Goal: Information Seeking & Learning: Learn about a topic

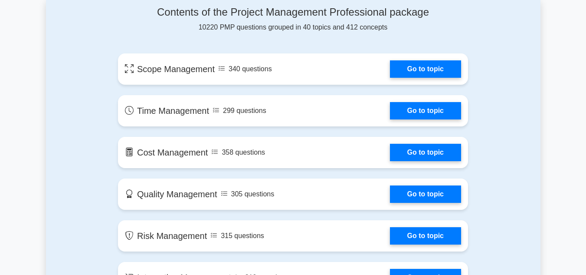
scroll to position [477, 0]
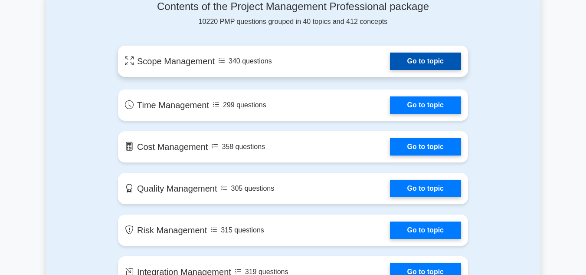
click at [402, 59] on link "Go to topic" at bounding box center [425, 61] width 71 height 17
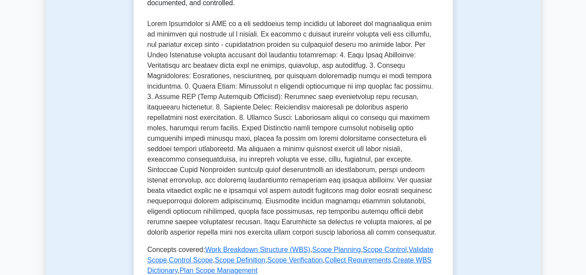
scroll to position [184, 0]
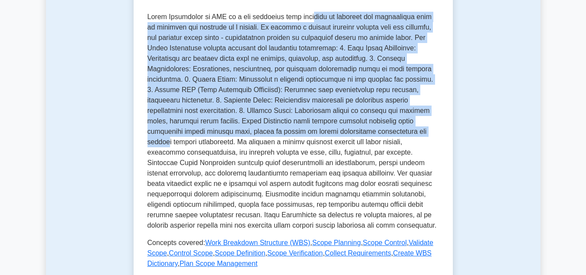
drag, startPoint x: 322, startPoint y: 20, endPoint x: 383, endPoint y: 134, distance: 128.7
click at [383, 134] on p at bounding box center [294, 121] width 292 height 219
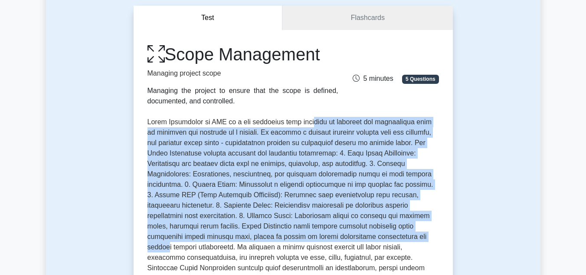
scroll to position [0, 0]
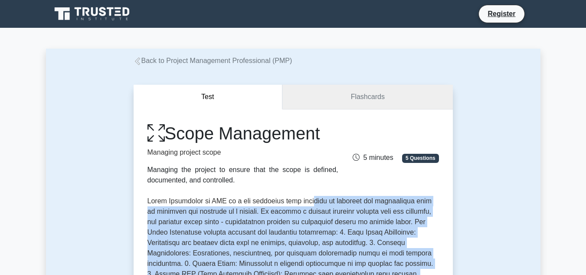
click at [340, 99] on link "Flashcards" at bounding box center [368, 97] width 170 height 25
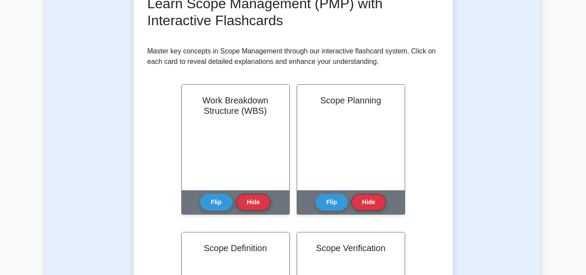
scroll to position [168, 0]
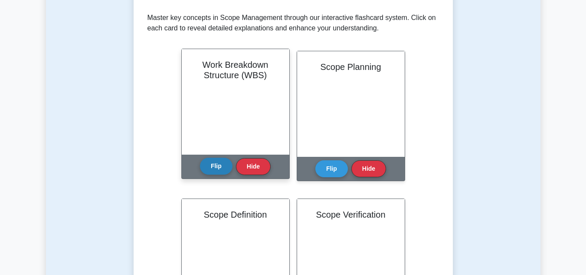
click at [224, 162] on button "Flip" at bounding box center [216, 166] width 33 height 17
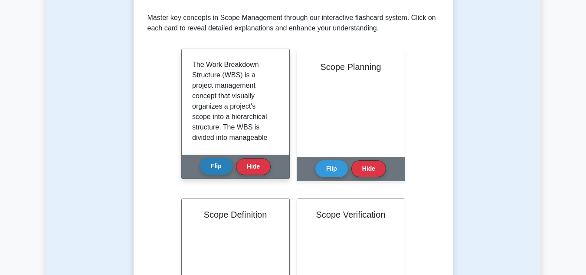
click at [224, 162] on button "Flip" at bounding box center [216, 166] width 33 height 17
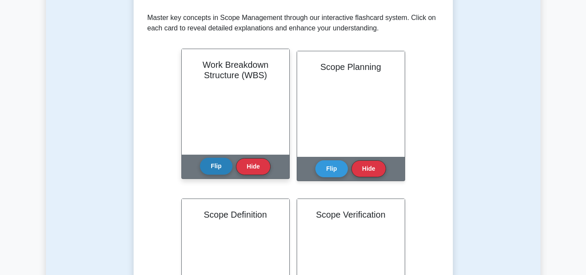
click at [224, 162] on button "Flip" at bounding box center [216, 166] width 33 height 17
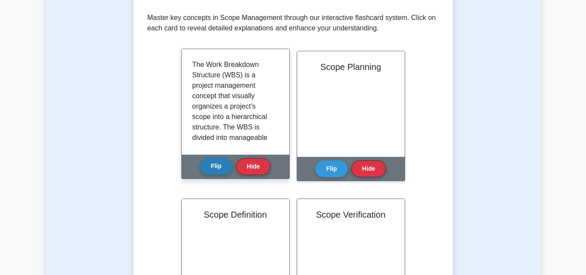
click at [224, 162] on button "Flip" at bounding box center [216, 166] width 33 height 17
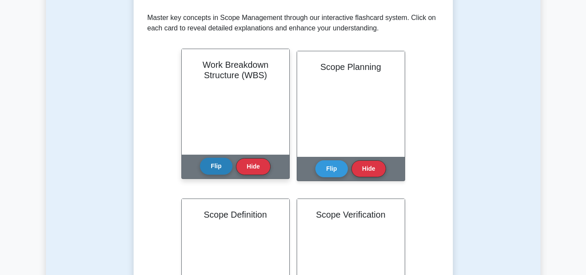
click at [222, 161] on button "Flip" at bounding box center [216, 166] width 33 height 17
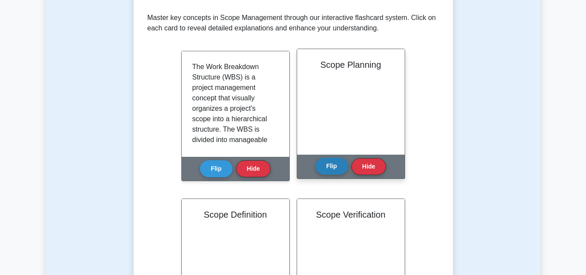
click at [331, 169] on button "Flip" at bounding box center [332, 166] width 33 height 17
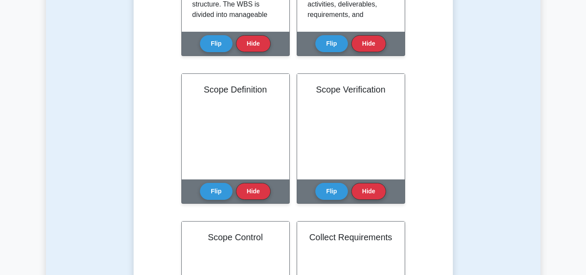
scroll to position [319, 0]
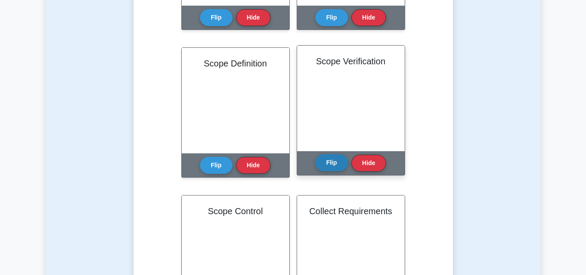
click at [331, 159] on button "Flip" at bounding box center [332, 162] width 33 height 17
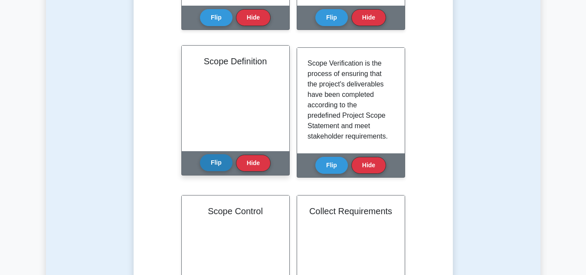
click at [219, 167] on button "Flip" at bounding box center [216, 162] width 33 height 17
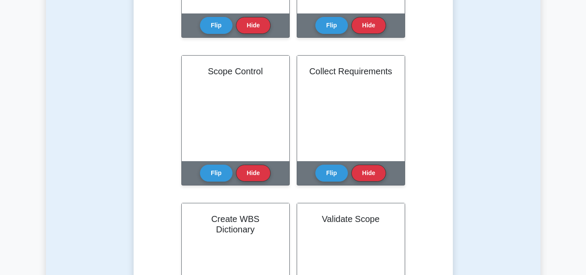
scroll to position [470, 0]
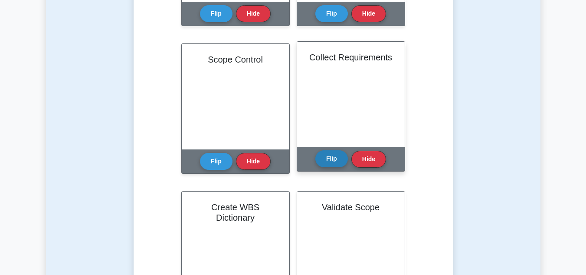
click at [334, 158] on button "Flip" at bounding box center [332, 158] width 33 height 17
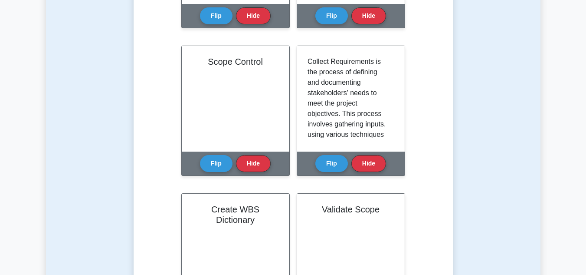
drag, startPoint x: 584, startPoint y: 134, endPoint x: 592, endPoint y: 144, distance: 13.2
click at [586, 144] on html "Register" at bounding box center [293, 252] width 586 height 1444
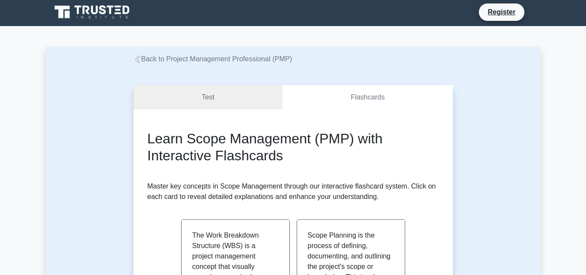
scroll to position [0, 0]
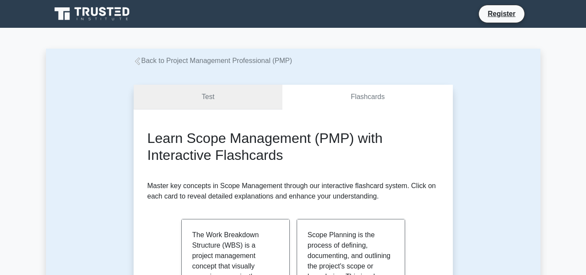
click at [184, 101] on link "Test" at bounding box center [208, 97] width 149 height 25
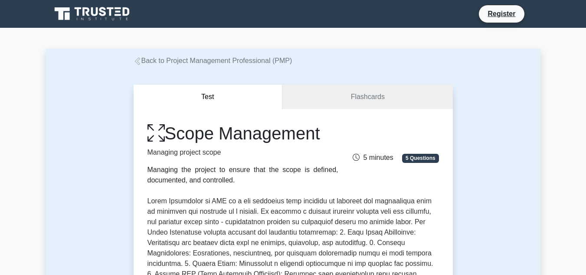
click at [154, 135] on icon at bounding box center [156, 133] width 17 height 19
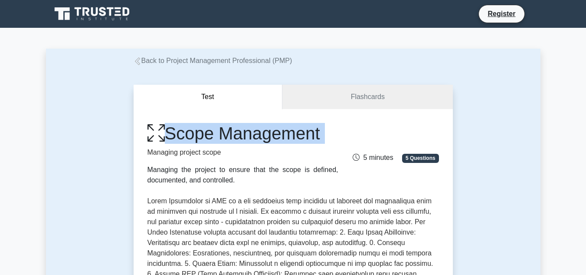
click at [154, 135] on icon at bounding box center [156, 133] width 17 height 19
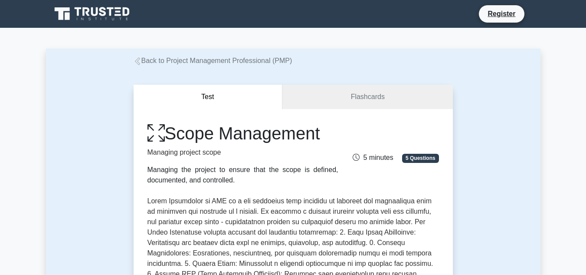
click at [375, 159] on span "5 minutes" at bounding box center [373, 157] width 40 height 7
click at [420, 158] on span "5 Questions" at bounding box center [420, 158] width 36 height 9
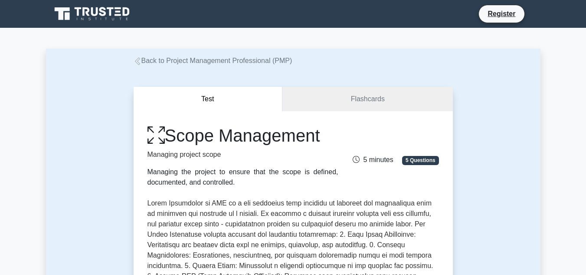
scroll to position [240, 0]
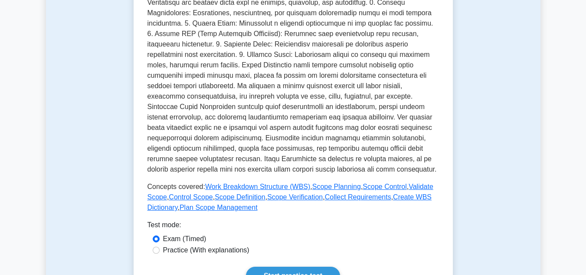
click at [228, 246] on label "Practice (With explanations)" at bounding box center [206, 250] width 86 height 10
click at [160, 246] on input "Practice (With explanations)" at bounding box center [156, 249] width 7 height 7
radio input "true"
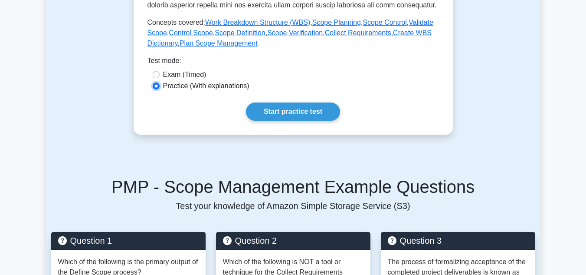
scroll to position [402, 0]
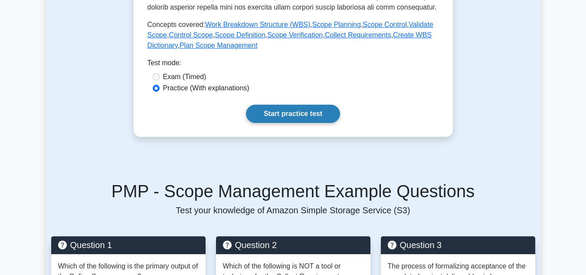
click at [272, 110] on link "Start practice test" at bounding box center [293, 114] width 94 height 18
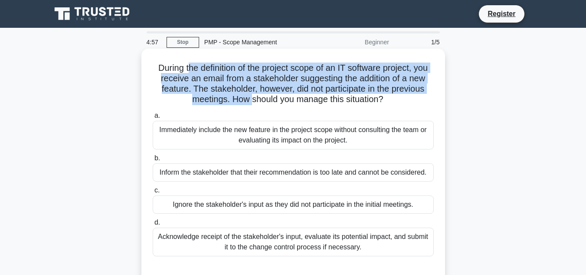
drag, startPoint x: 184, startPoint y: 68, endPoint x: 251, endPoint y: 105, distance: 76.3
click at [251, 105] on h5 "During the definition of the project scope of an IT software project, you recei…" at bounding box center [293, 83] width 283 height 43
click at [231, 92] on h5 "During the definition of the project scope of an IT software project, you recei…" at bounding box center [293, 83] width 283 height 43
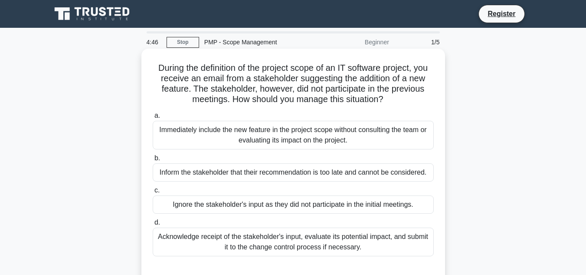
drag, startPoint x: 212, startPoint y: 129, endPoint x: 269, endPoint y: 143, distance: 58.8
click at [269, 143] on div "Immediately include the new feature in the project scope without consulting the…" at bounding box center [293, 135] width 281 height 29
drag, startPoint x: 200, startPoint y: 174, endPoint x: 331, endPoint y: 178, distance: 131.6
click at [331, 178] on div "Inform the stakeholder that their recommendation is too late and cannot be cons…" at bounding box center [293, 172] width 281 height 18
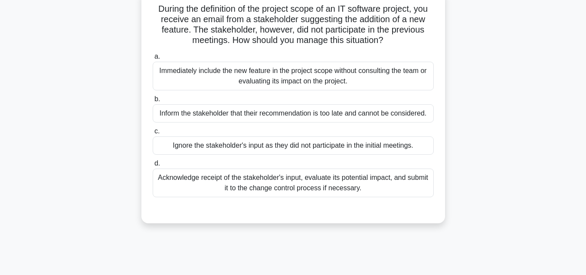
scroll to position [62, 0]
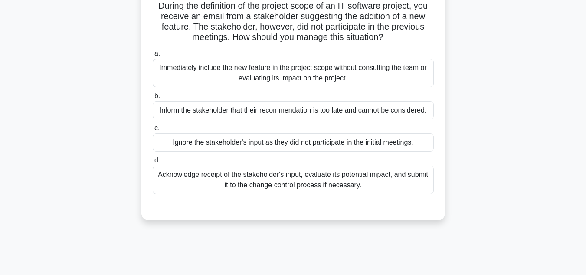
drag, startPoint x: 212, startPoint y: 173, endPoint x: 279, endPoint y: 183, distance: 67.6
click at [279, 183] on div "Acknowledge receipt of the stakeholder's input, evaluate its potential impact, …" at bounding box center [293, 179] width 281 height 29
click at [315, 187] on div "Acknowledge receipt of the stakeholder's input, evaluate its potential impact, …" at bounding box center [293, 179] width 281 height 29
click at [153, 163] on input "d. Acknowledge receipt of the stakeholder's input, evaluate its potential impac…" at bounding box center [153, 161] width 0 height 6
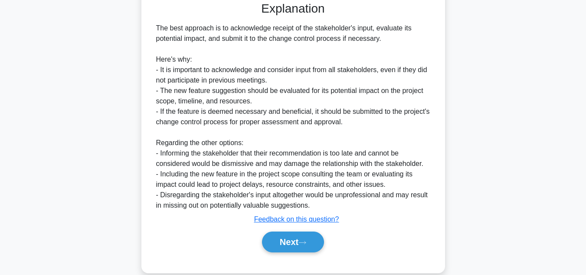
scroll to position [282, 0]
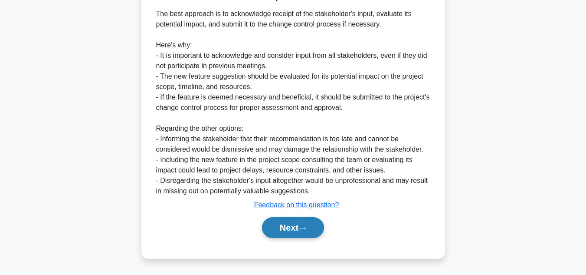
click at [280, 223] on button "Next" at bounding box center [293, 227] width 62 height 21
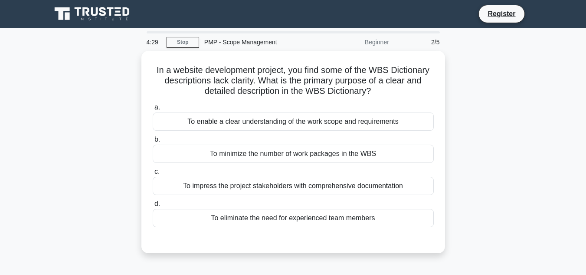
scroll to position [2, 0]
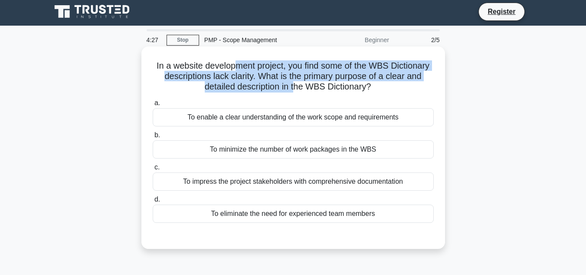
drag, startPoint x: 234, startPoint y: 71, endPoint x: 294, endPoint y: 85, distance: 61.7
click at [294, 85] on h5 "In a website development project, you find some of the WBS Dictionary descripti…" at bounding box center [293, 76] width 283 height 32
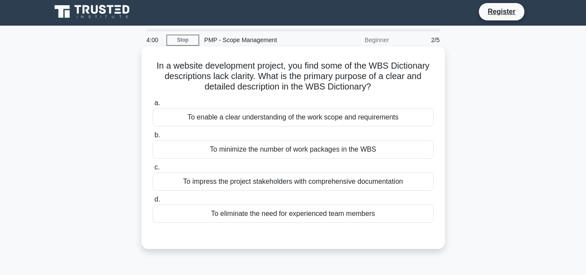
click at [303, 118] on div "To enable a clear understanding of the work scope and requirements" at bounding box center [293, 117] width 281 height 18
click at [153, 106] on input "a. To enable a clear understanding of the work scope and requirements" at bounding box center [153, 103] width 0 height 6
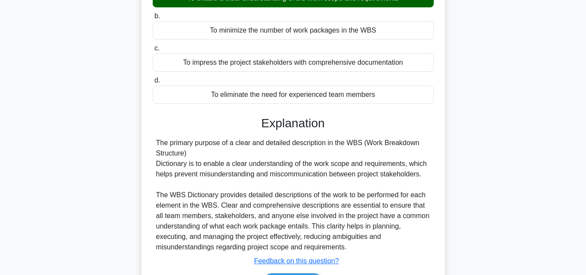
scroll to position [194, 0]
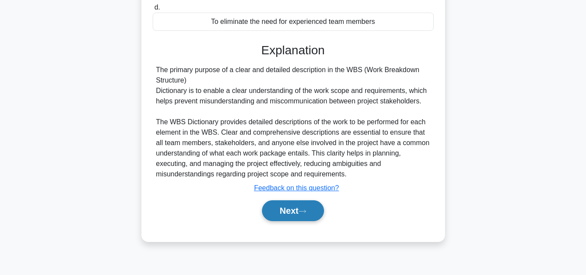
click at [275, 216] on button "Next" at bounding box center [293, 210] width 62 height 21
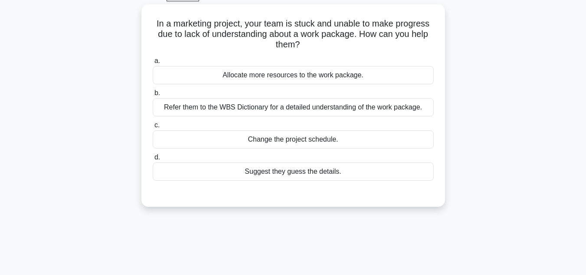
scroll to position [13, 0]
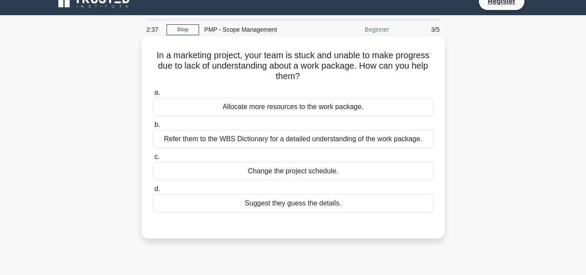
drag, startPoint x: 291, startPoint y: 59, endPoint x: 315, endPoint y: 79, distance: 31.7
click at [315, 79] on h5 "In a marketing project, your team is stuck and unable to make progress due to l…" at bounding box center [293, 66] width 283 height 32
click at [297, 143] on div "Refer them to the WBS Dictionary for a detailed understanding of the work packa…" at bounding box center [293, 139] width 281 height 18
click at [153, 128] on input "b. Refer them to the WBS Dictionary for a detailed understanding of the work pa…" at bounding box center [153, 125] width 0 height 6
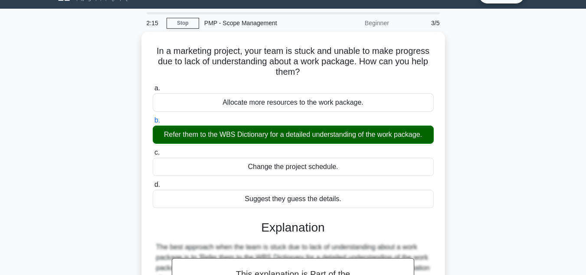
scroll to position [14, 0]
